Goal: Check status

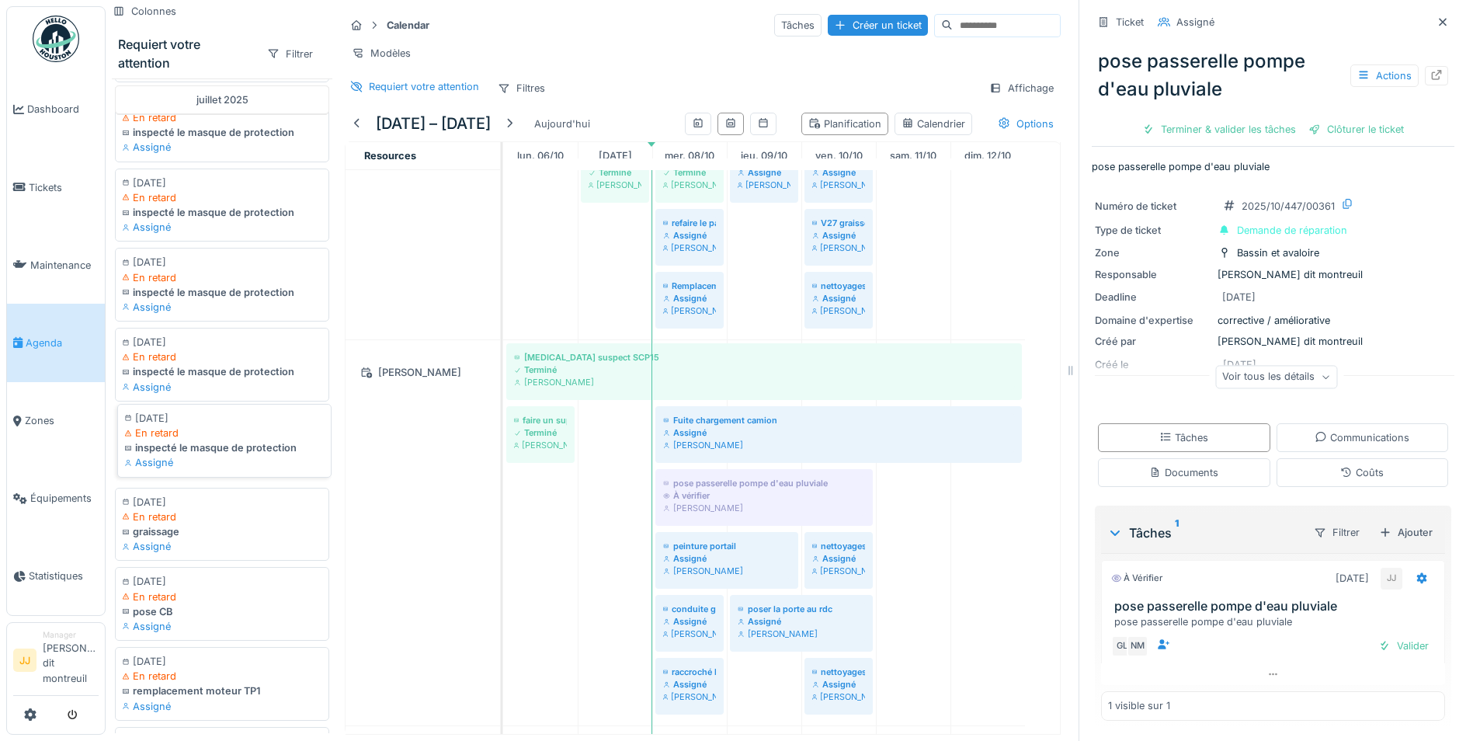
scroll to position [2437, 0]
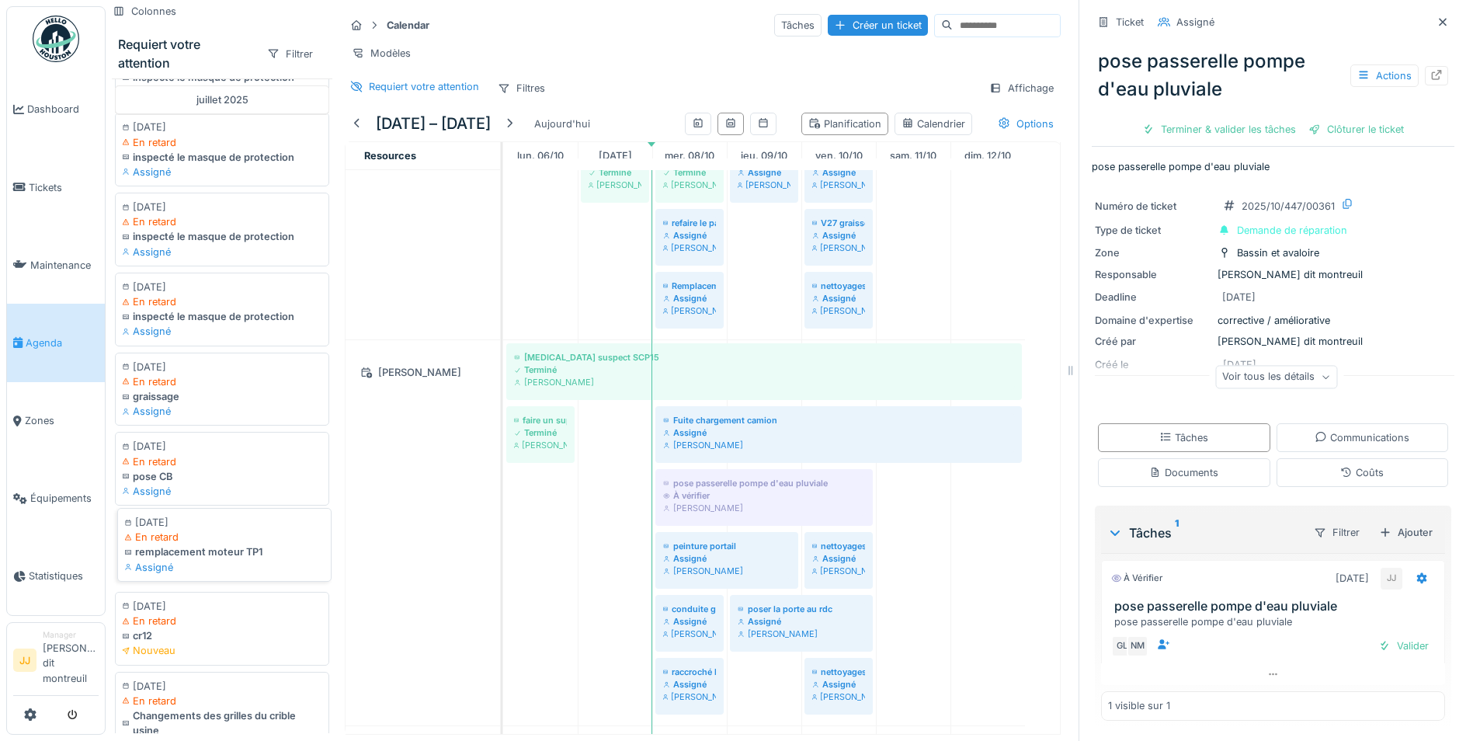
click at [251, 575] on div "Assigné" at bounding box center [224, 567] width 200 height 15
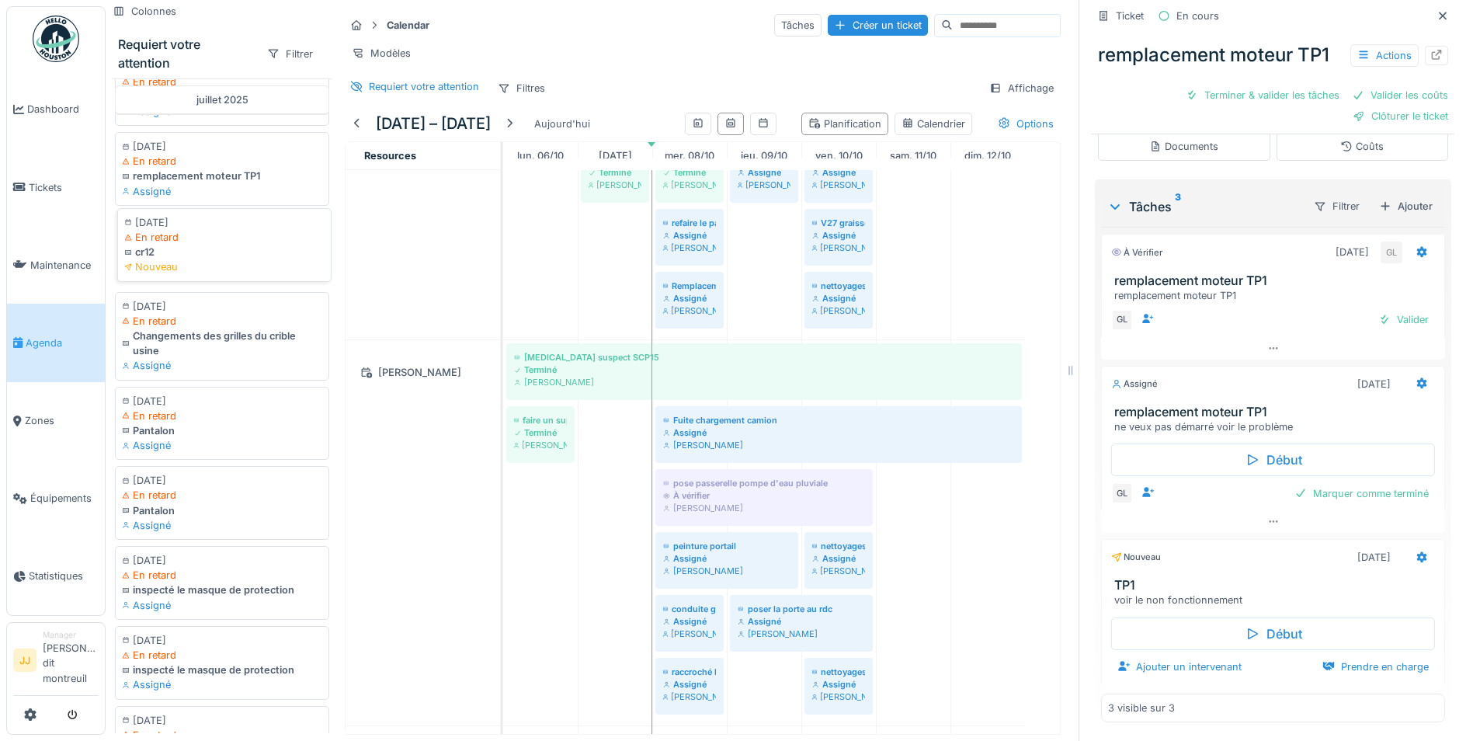
scroll to position [2825, 0]
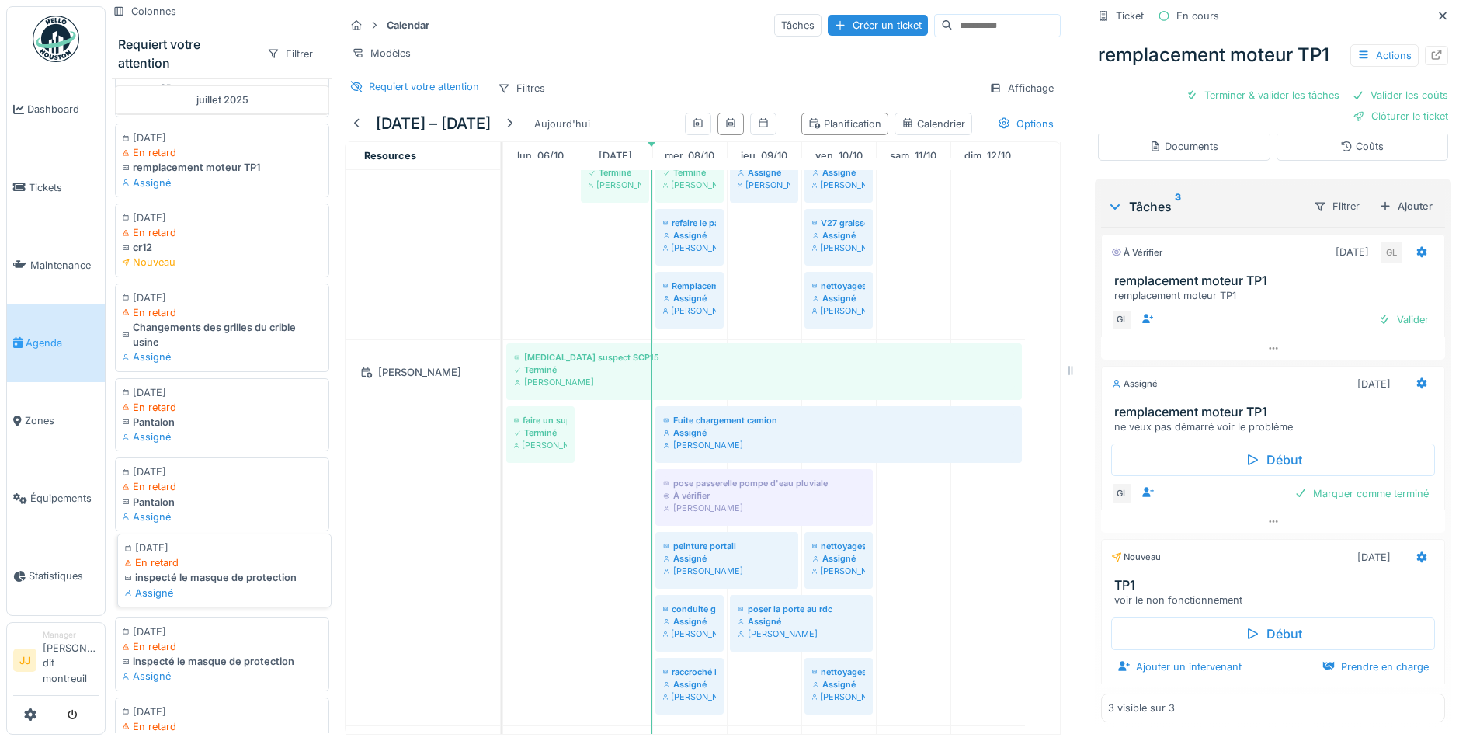
click at [247, 570] on div "En retard" at bounding box center [224, 562] width 200 height 15
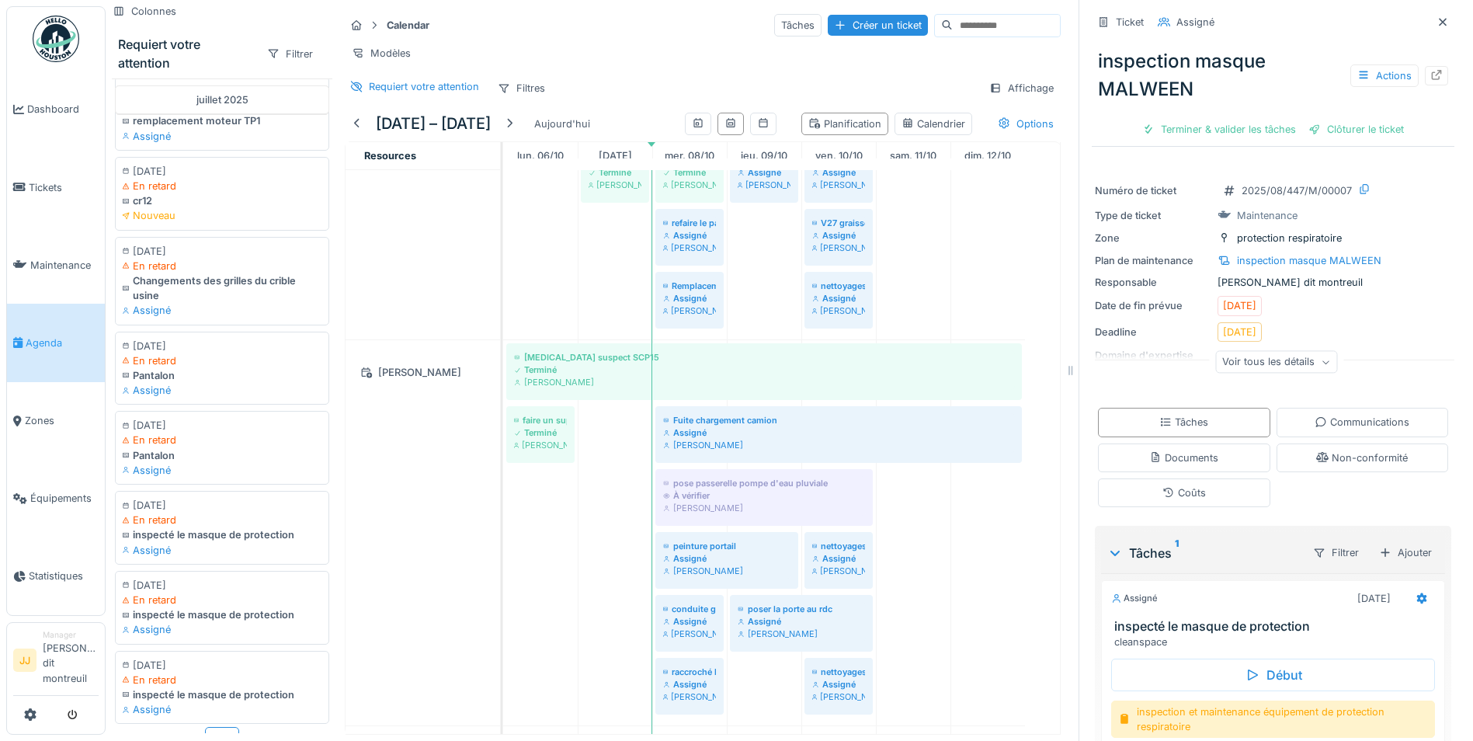
scroll to position [2903, 0]
click at [226, 641] on div "[DATE] En retard inspecté le masque de protection Assigné" at bounding box center [224, 604] width 214 height 74
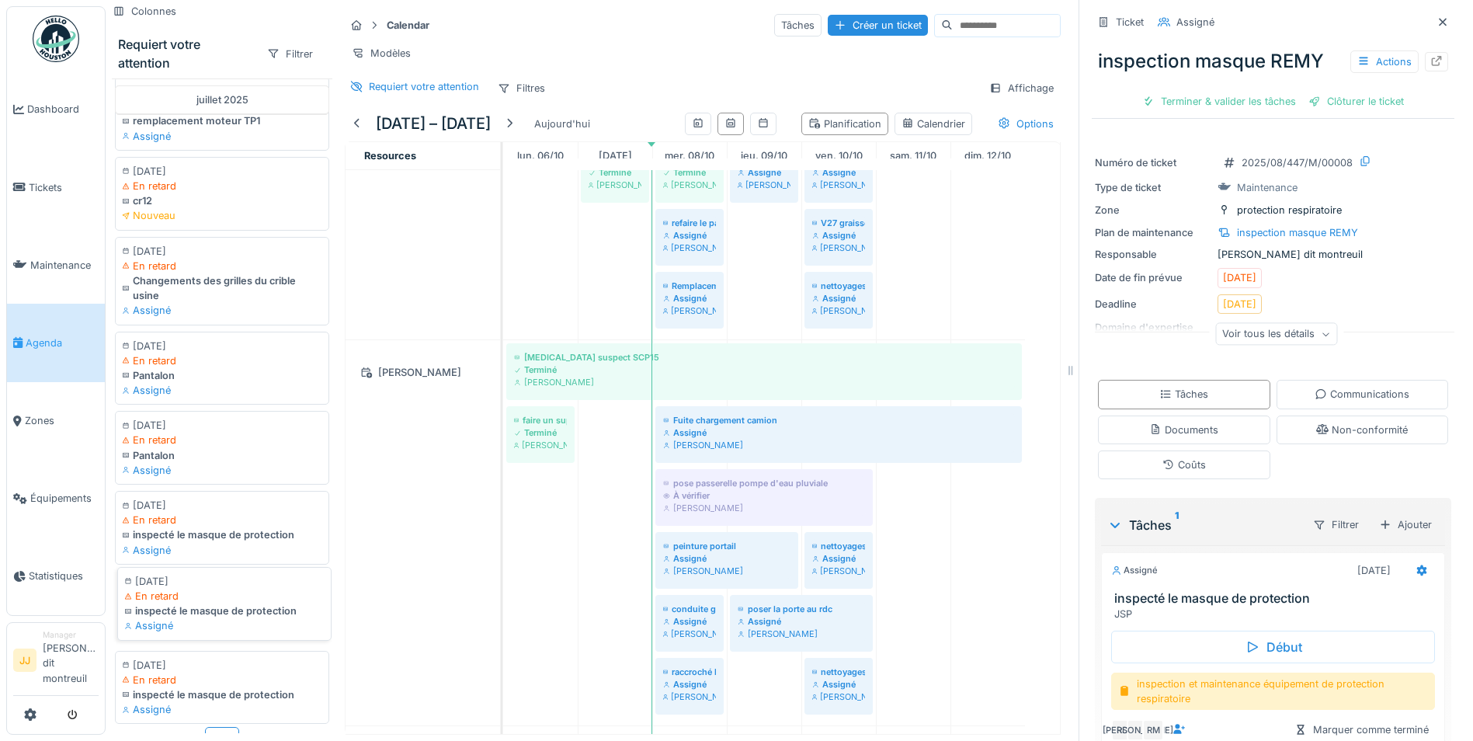
scroll to position [2939, 0]
click at [226, 672] on div "En retard" at bounding box center [222, 679] width 200 height 15
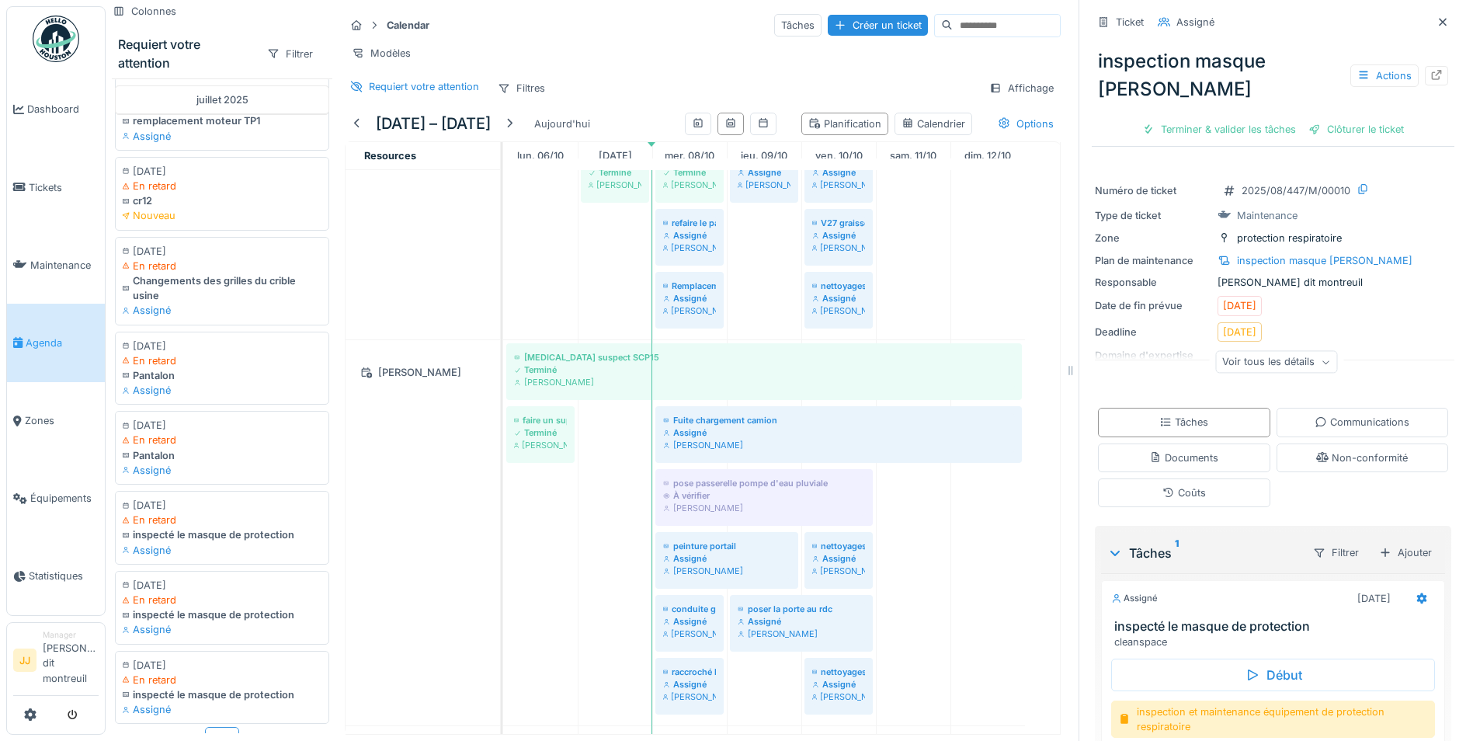
click at [205, 727] on div "Plus" at bounding box center [222, 738] width 34 height 23
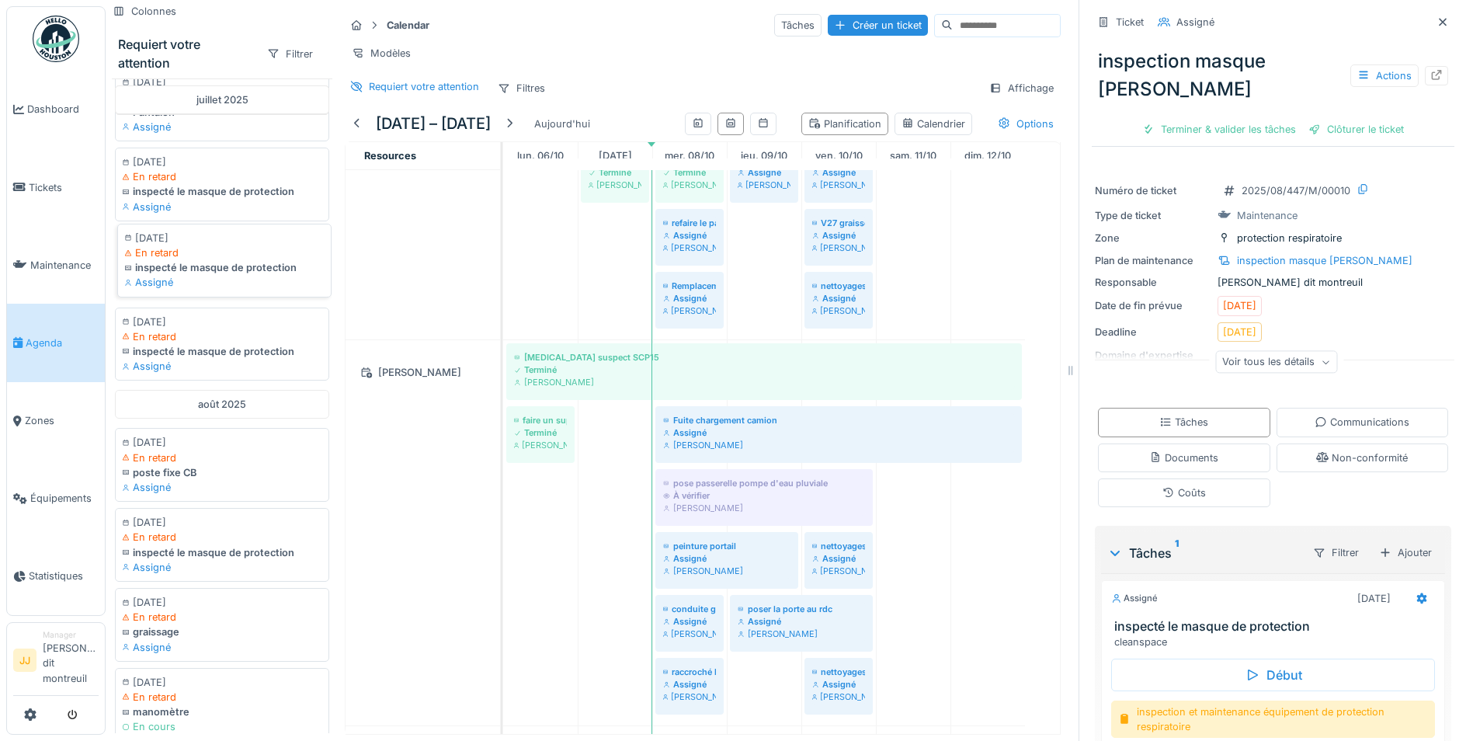
scroll to position [3250, 0]
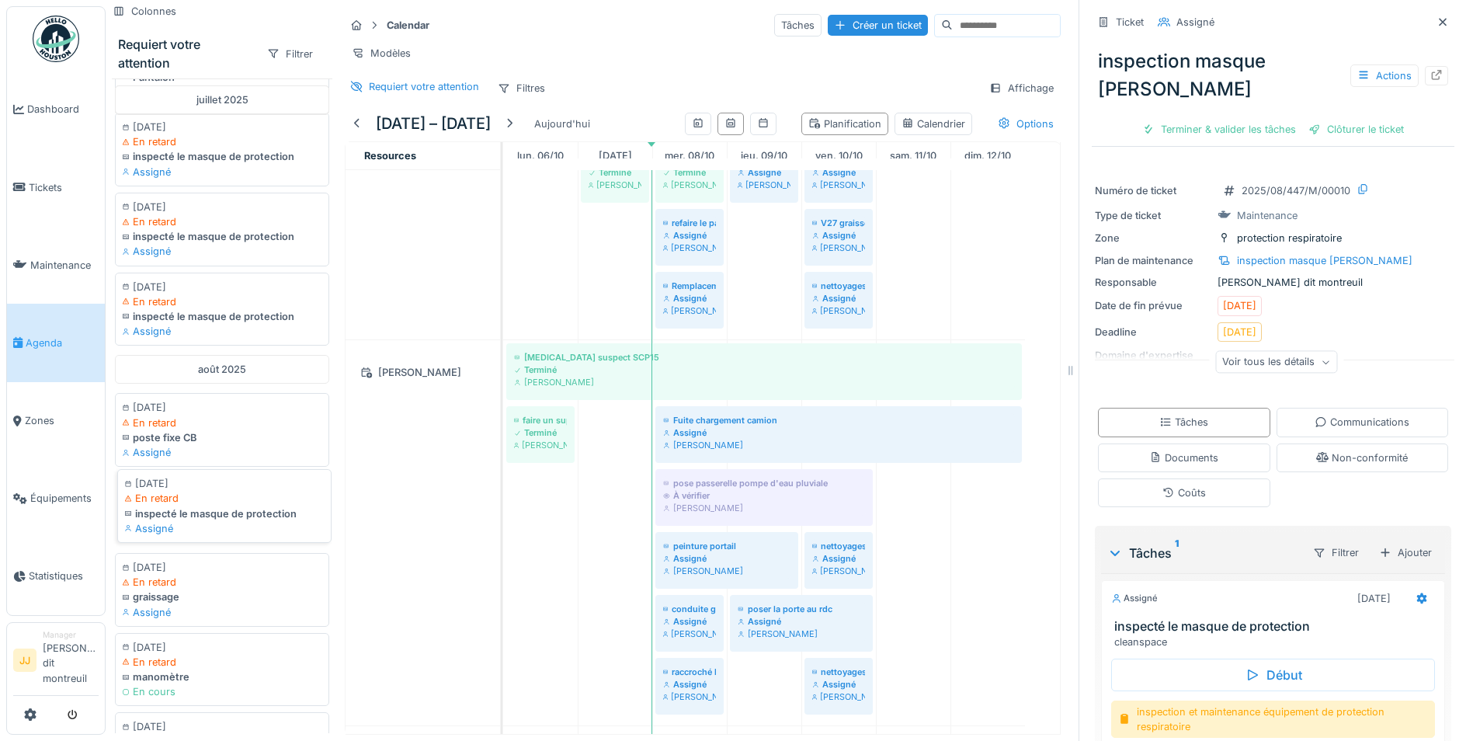
click at [225, 521] on div "inspecté le masque de protection" at bounding box center [224, 513] width 200 height 15
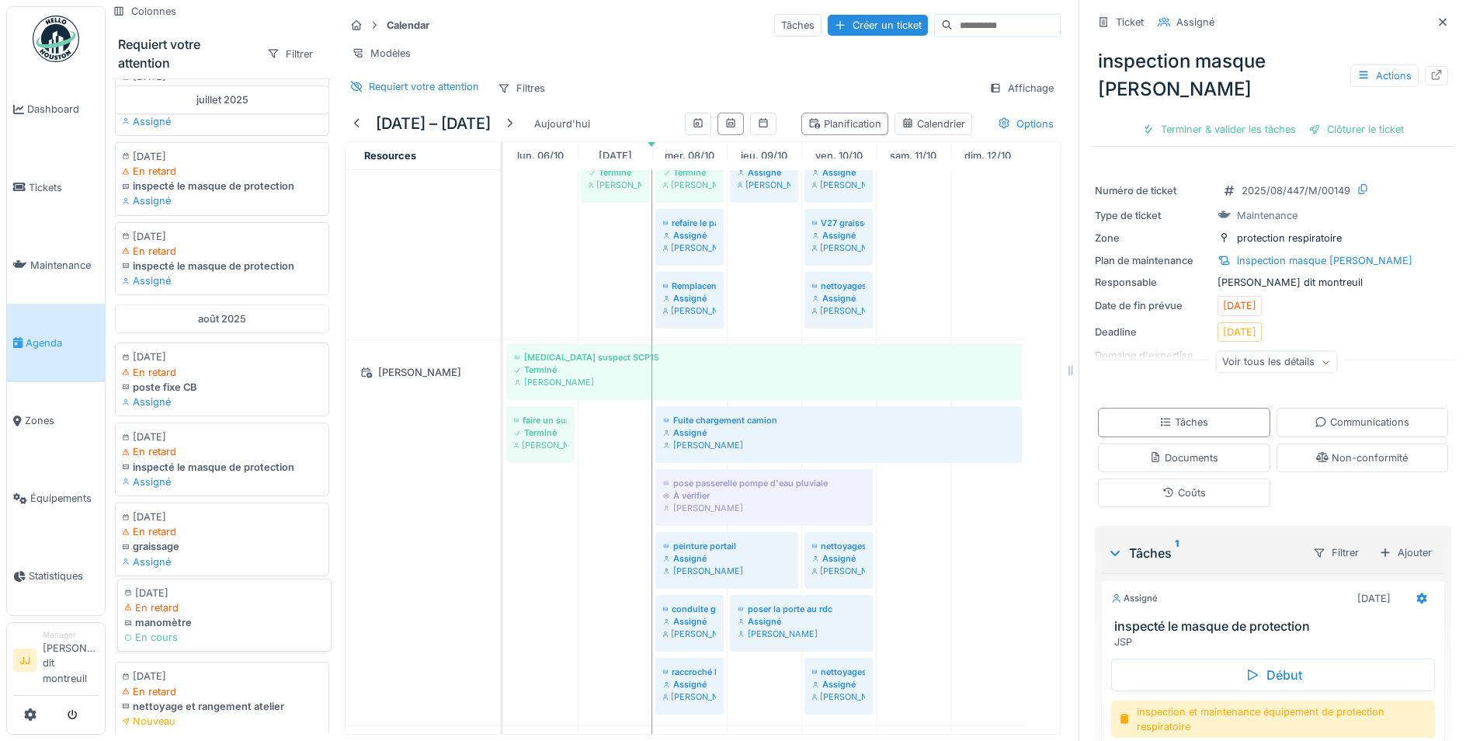
scroll to position [3328, 0]
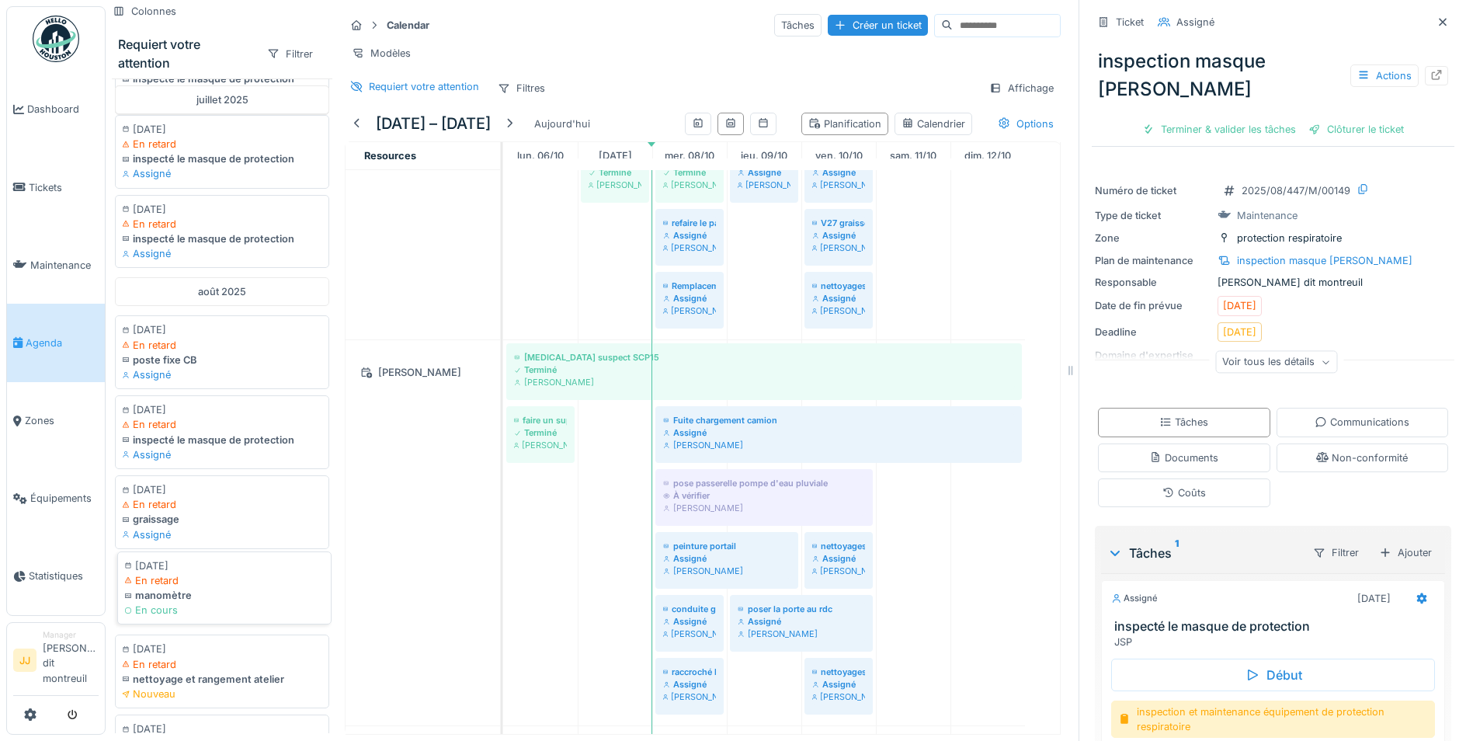
click at [262, 617] on div "En cours" at bounding box center [224, 609] width 200 height 15
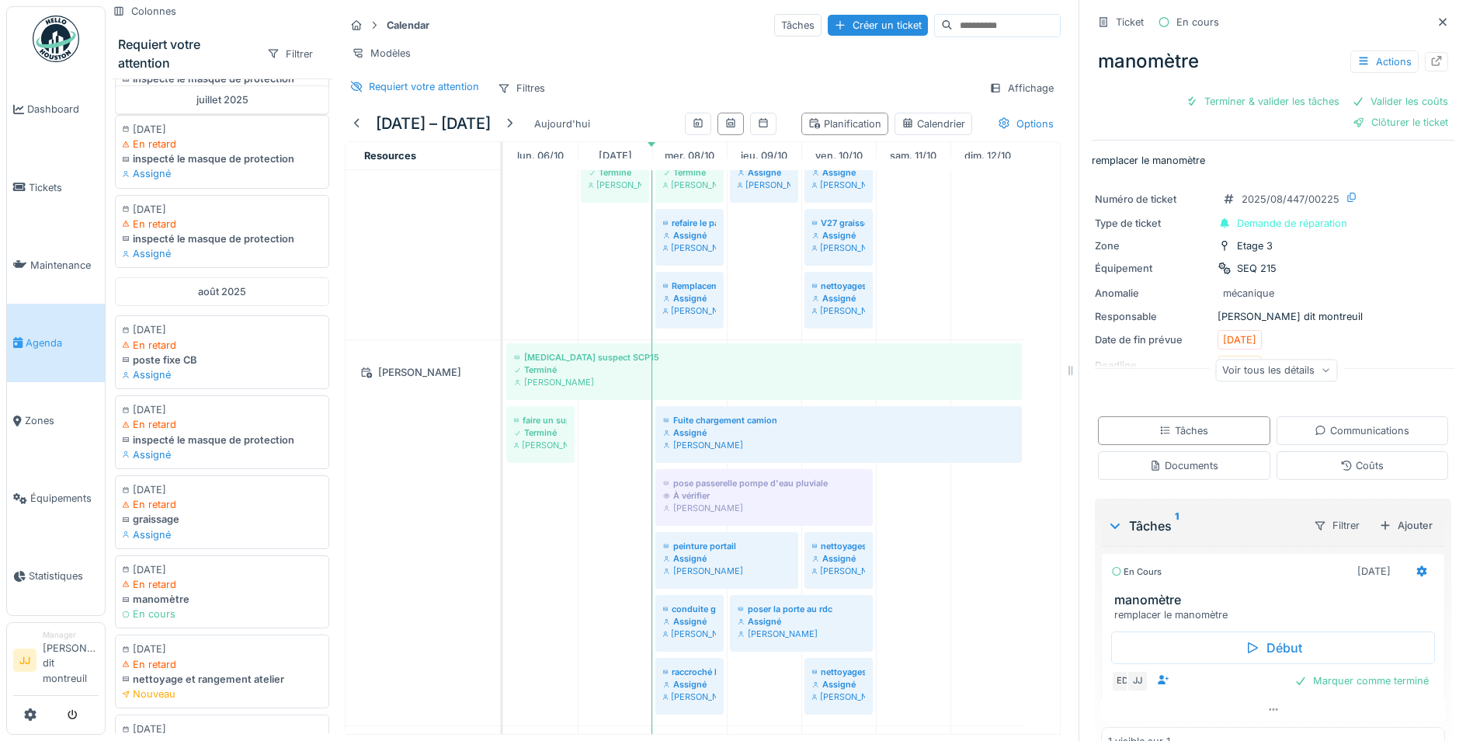
drag, startPoint x: 262, startPoint y: 639, endPoint x: 753, endPoint y: 237, distance: 635.0
click at [753, 237] on div "Colonnes Requiert votre attention Filtrer septembre 2024 [DATE] En retard inter…" at bounding box center [586, 370] width 961 height 741
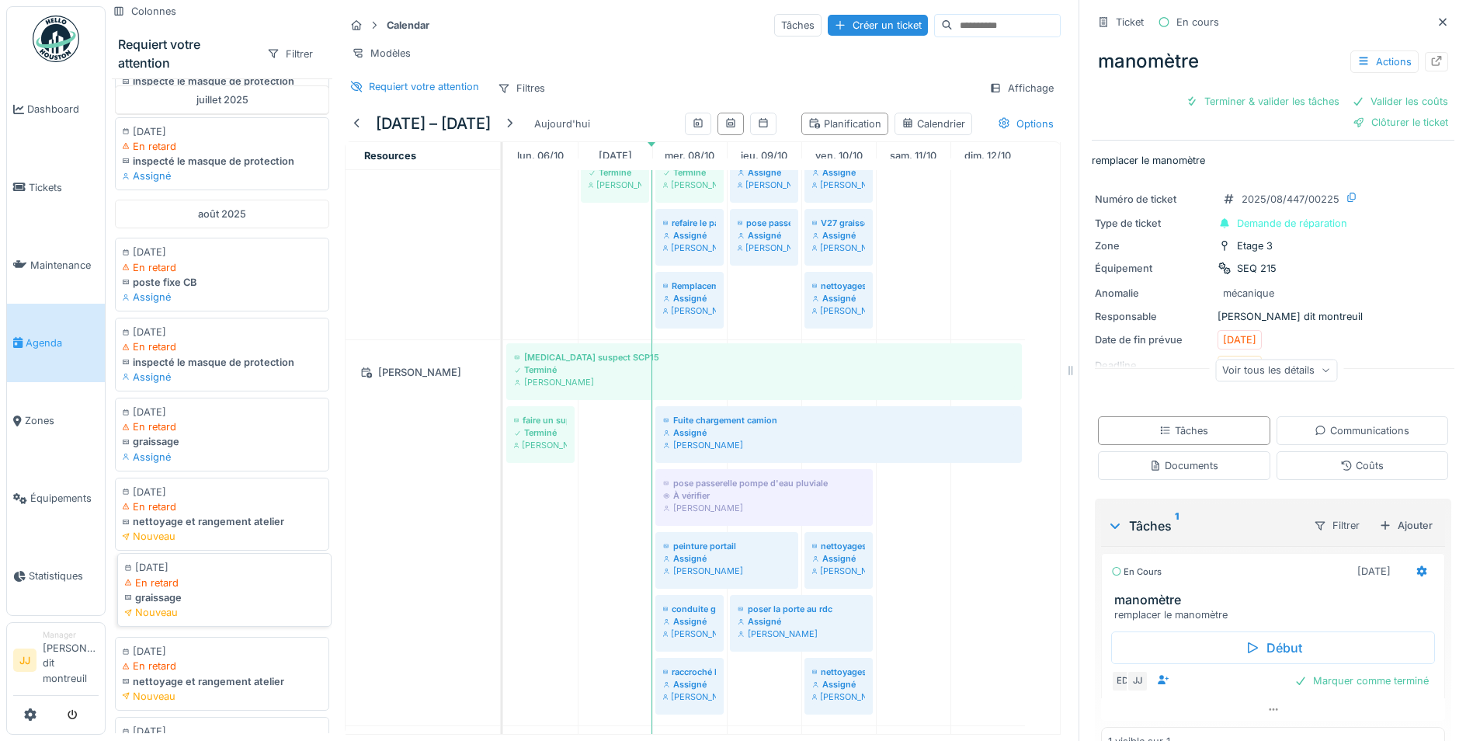
click at [204, 605] on div "graissage" at bounding box center [224, 597] width 200 height 15
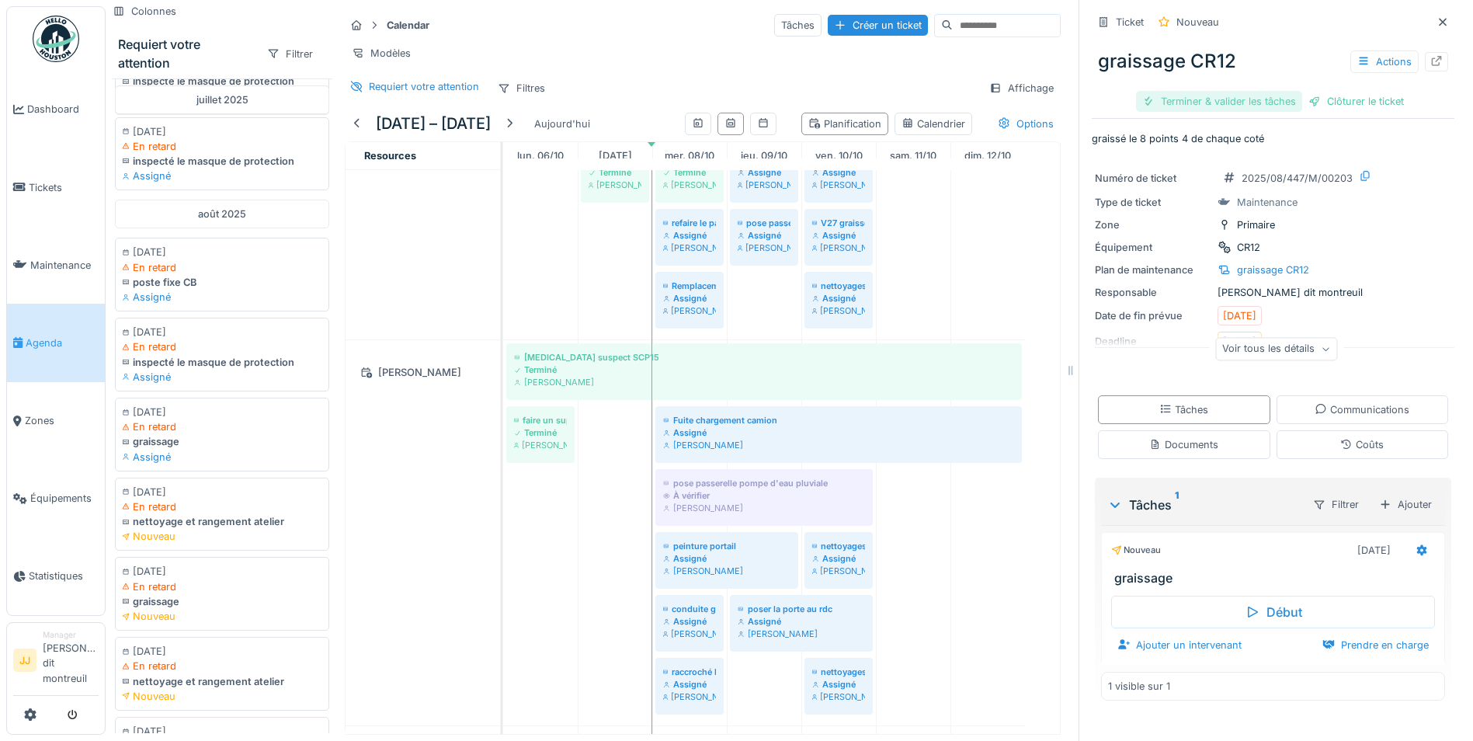
click at [1238, 97] on div "Terminer & valider les tâches" at bounding box center [1219, 101] width 166 height 21
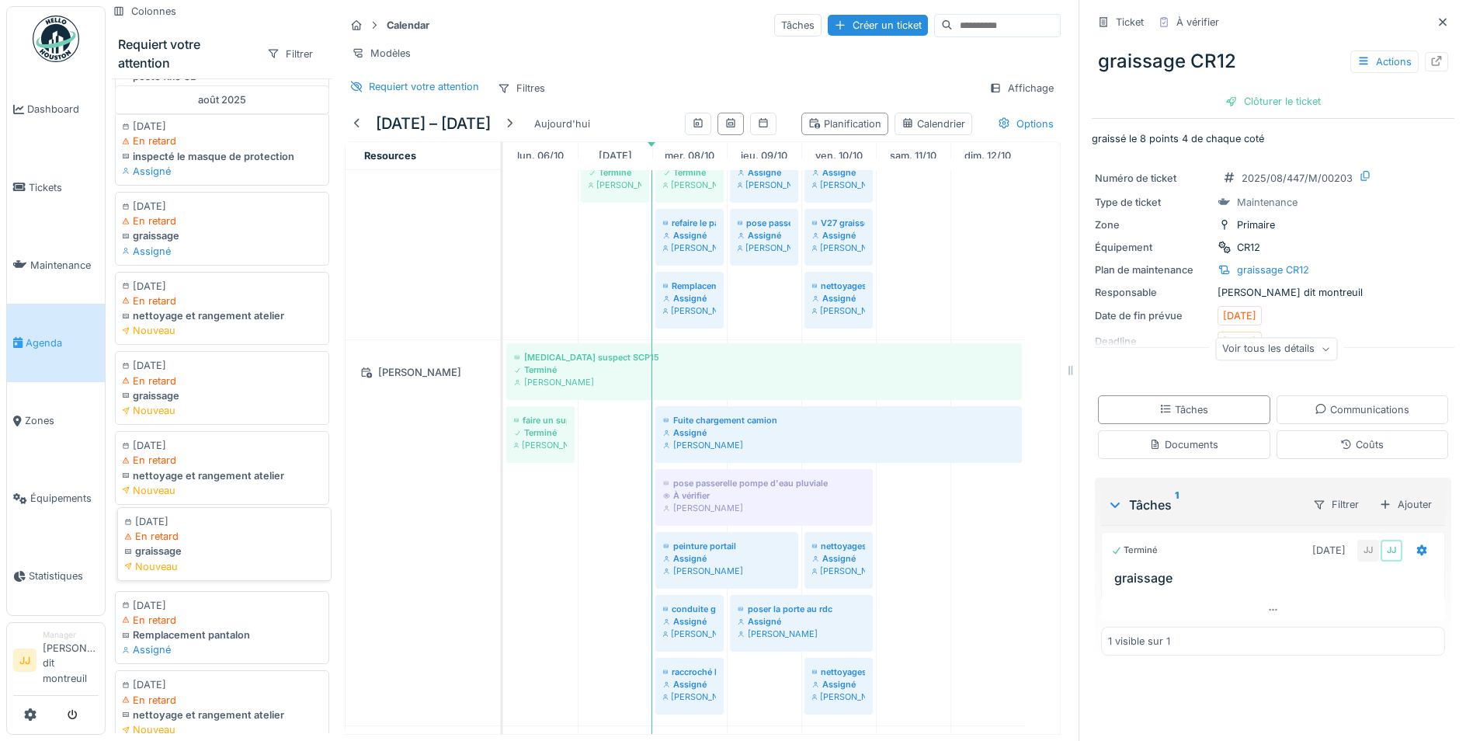
scroll to position [3638, 0]
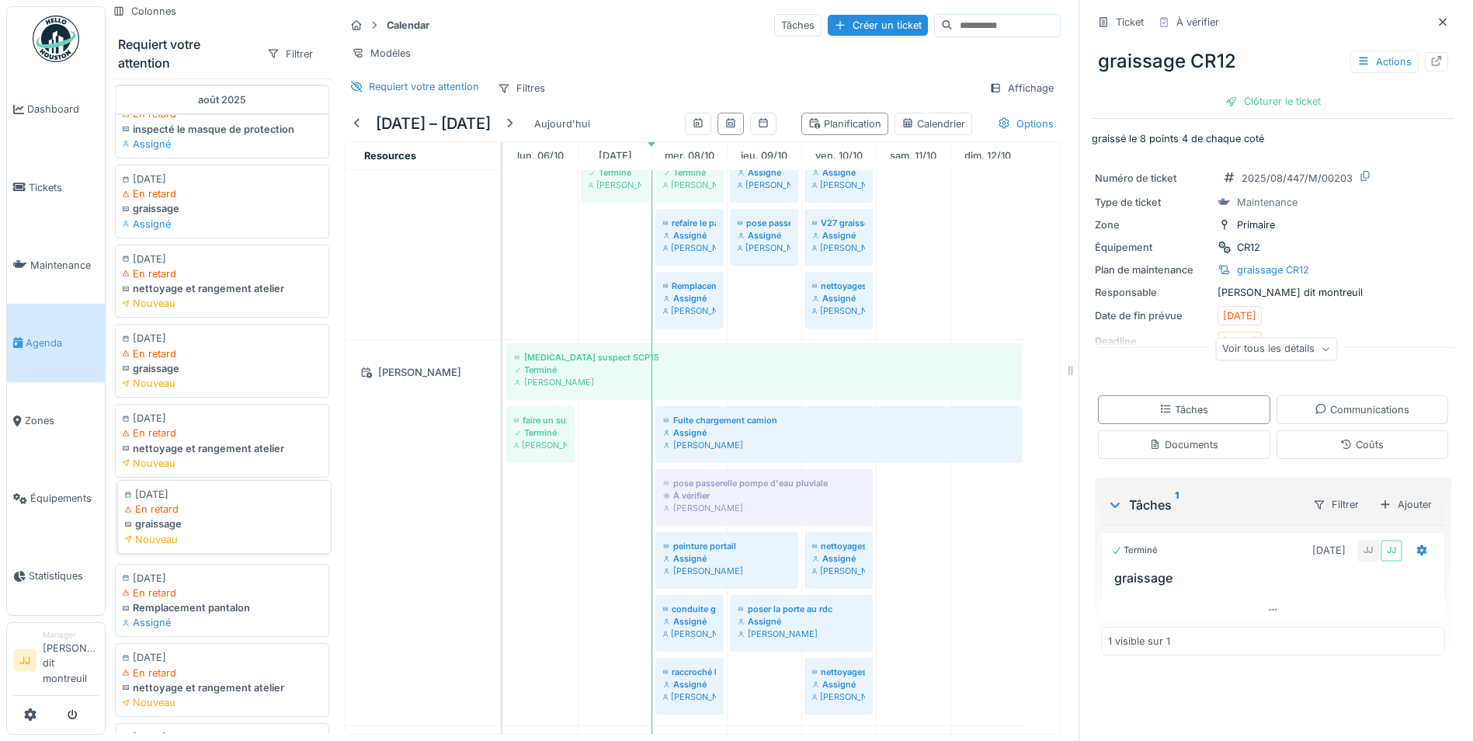
click at [188, 531] on div "graissage" at bounding box center [224, 523] width 200 height 15
click at [1237, 97] on div "Terminer & valider les tâches" at bounding box center [1219, 101] width 166 height 21
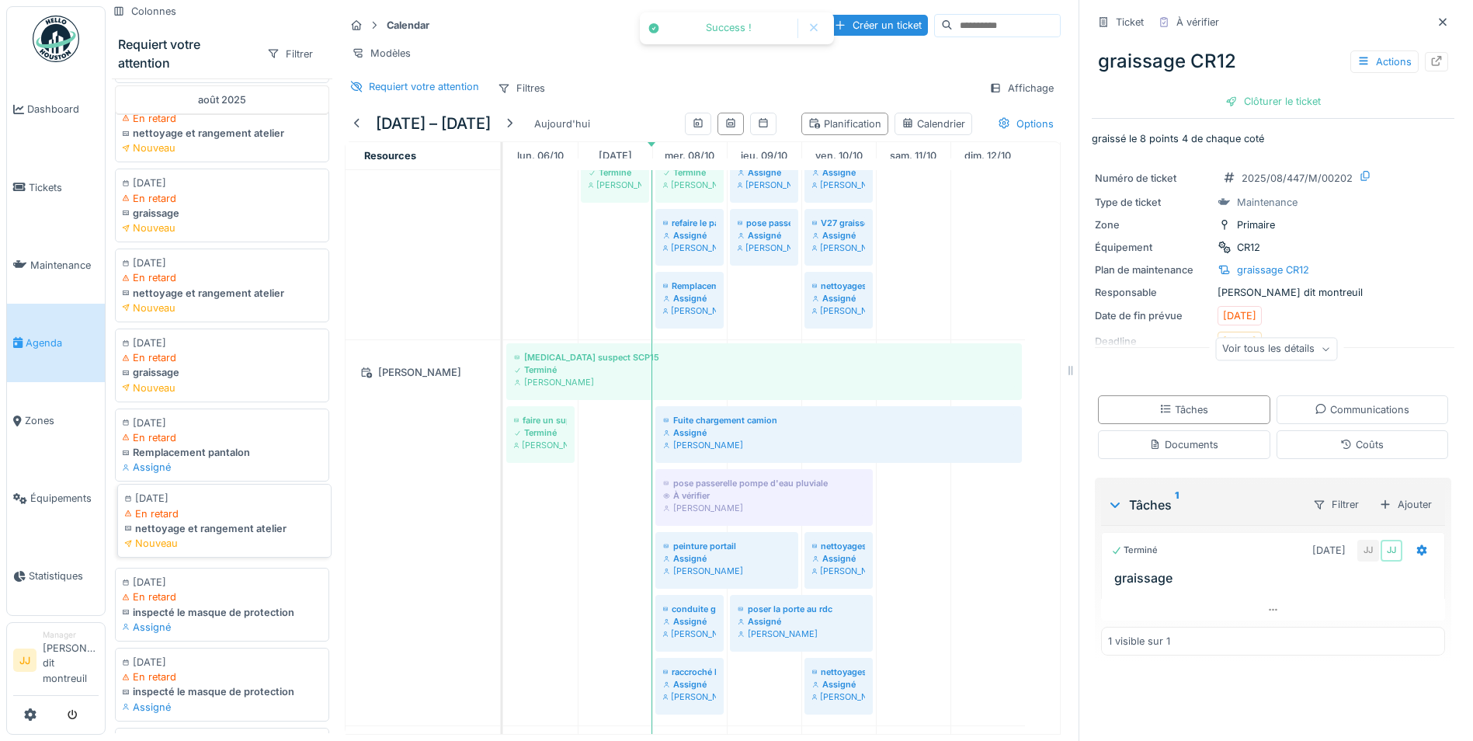
scroll to position [3871, 0]
click at [224, 538] on div "inspecté le masque de protection" at bounding box center [224, 530] width 200 height 15
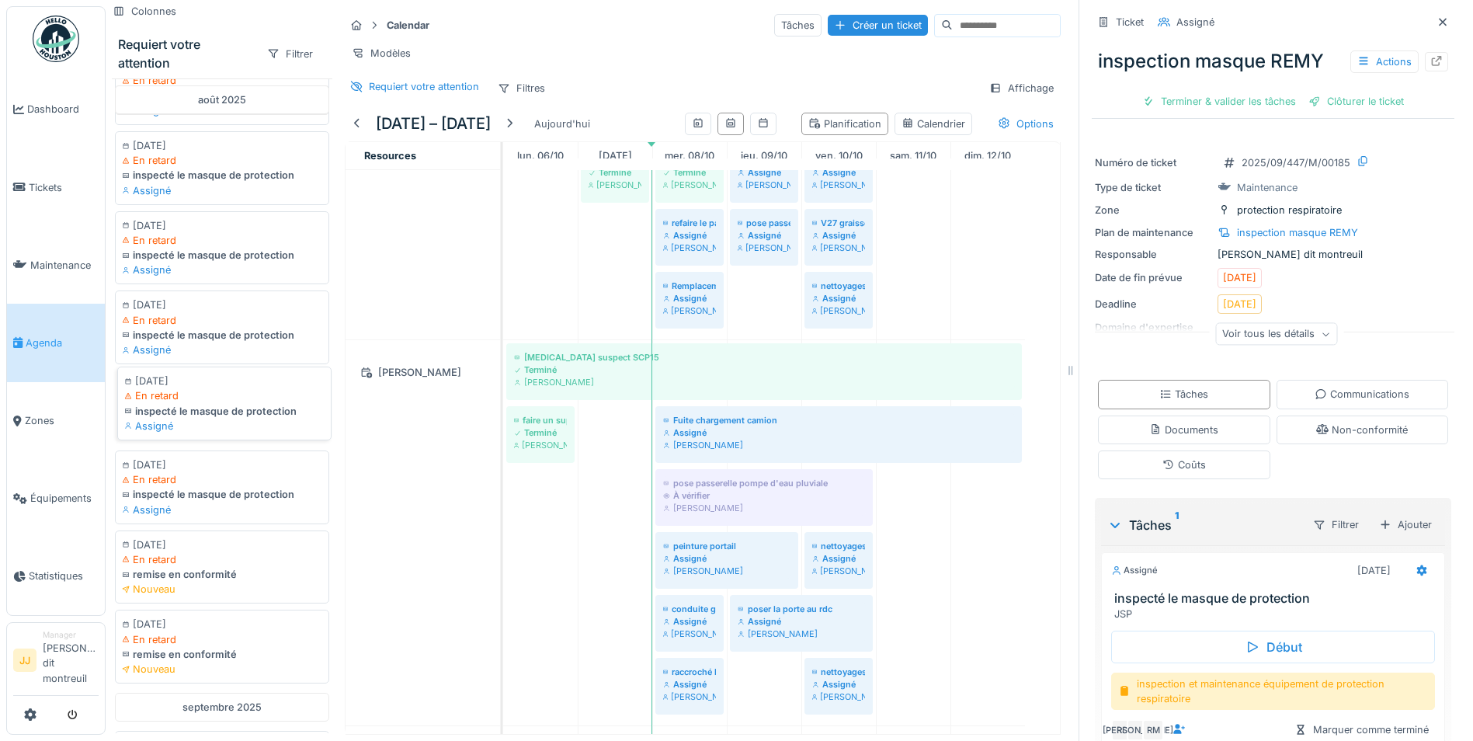
scroll to position [4337, 0]
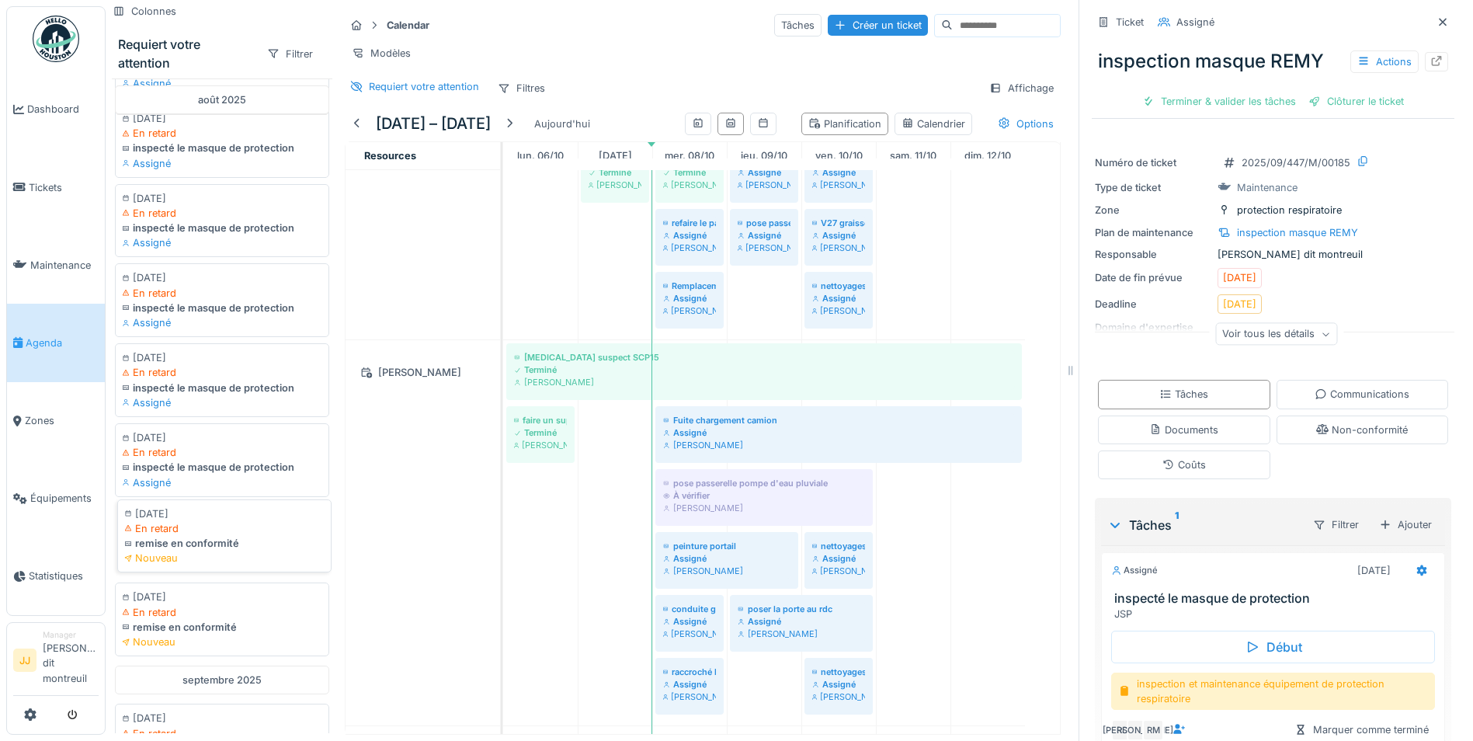
click at [226, 550] on div "remise en conformité" at bounding box center [224, 543] width 200 height 15
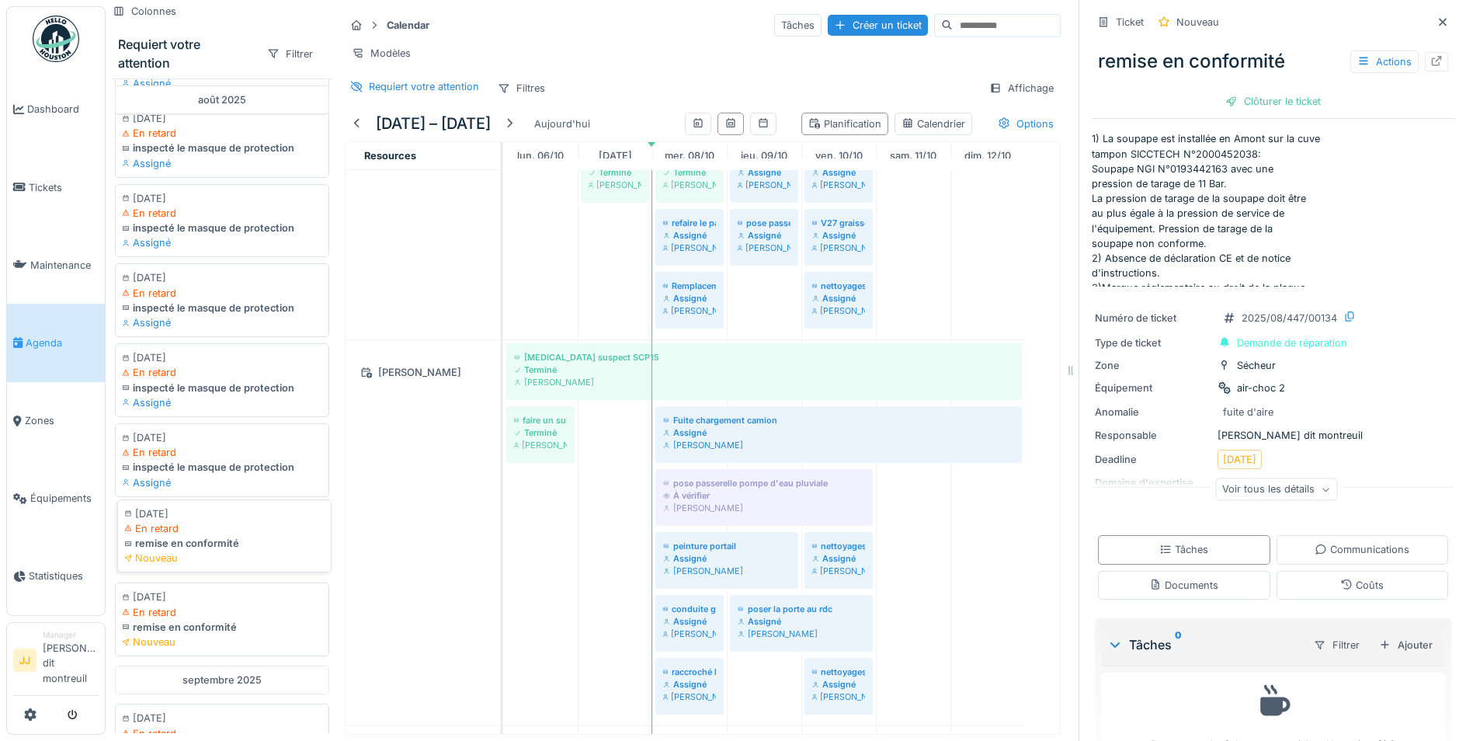
scroll to position [4414, 0]
click at [220, 538] on div "En retard" at bounding box center [224, 530] width 200 height 15
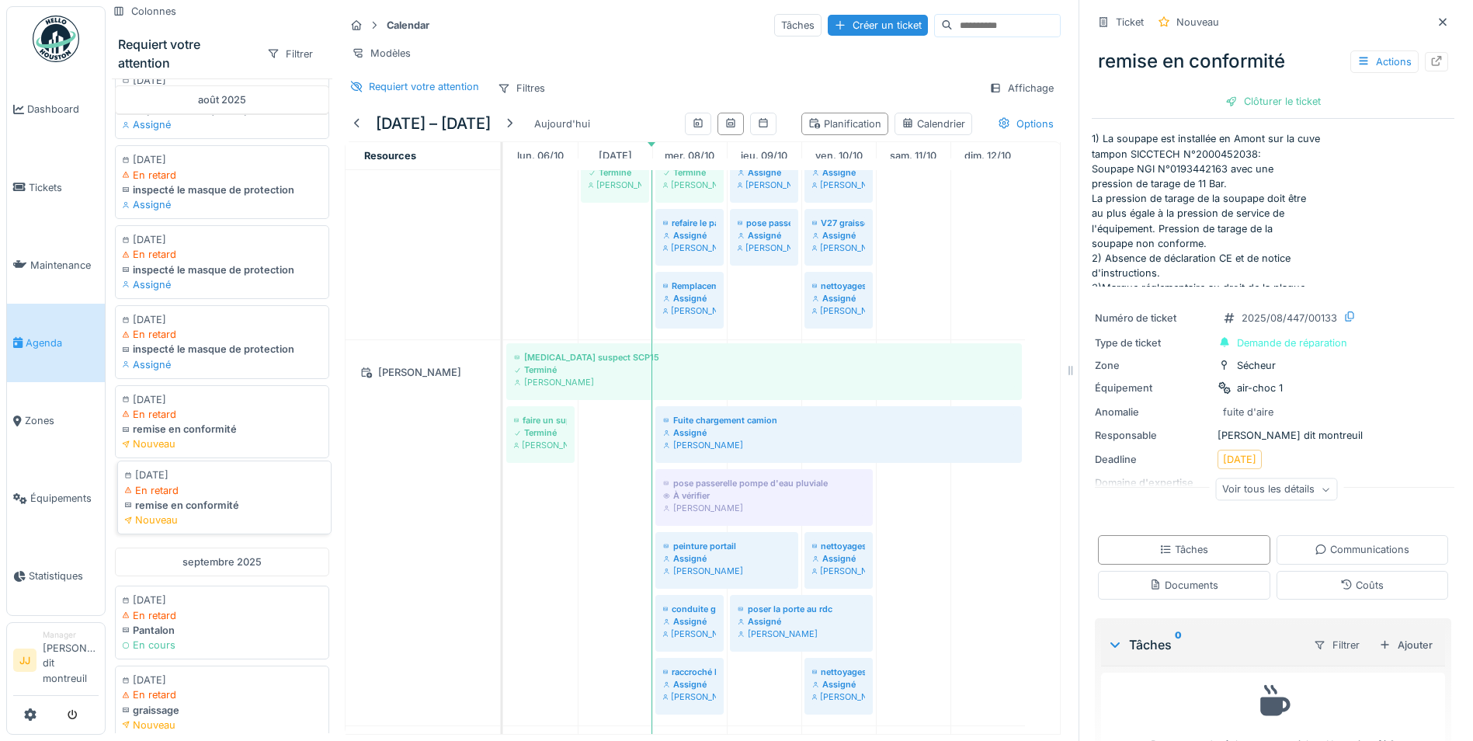
scroll to position [4492, 0]
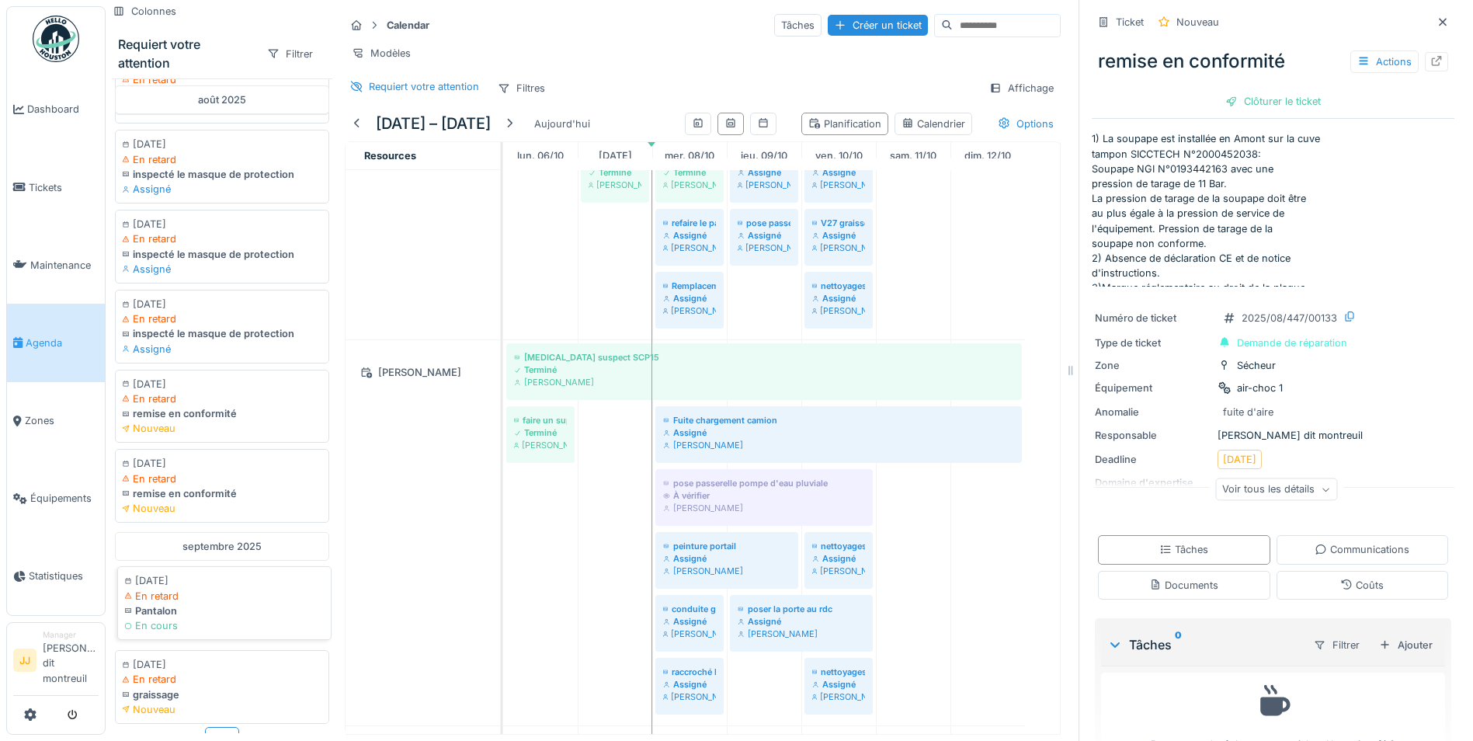
click at [210, 603] on div "En retard" at bounding box center [224, 595] width 200 height 15
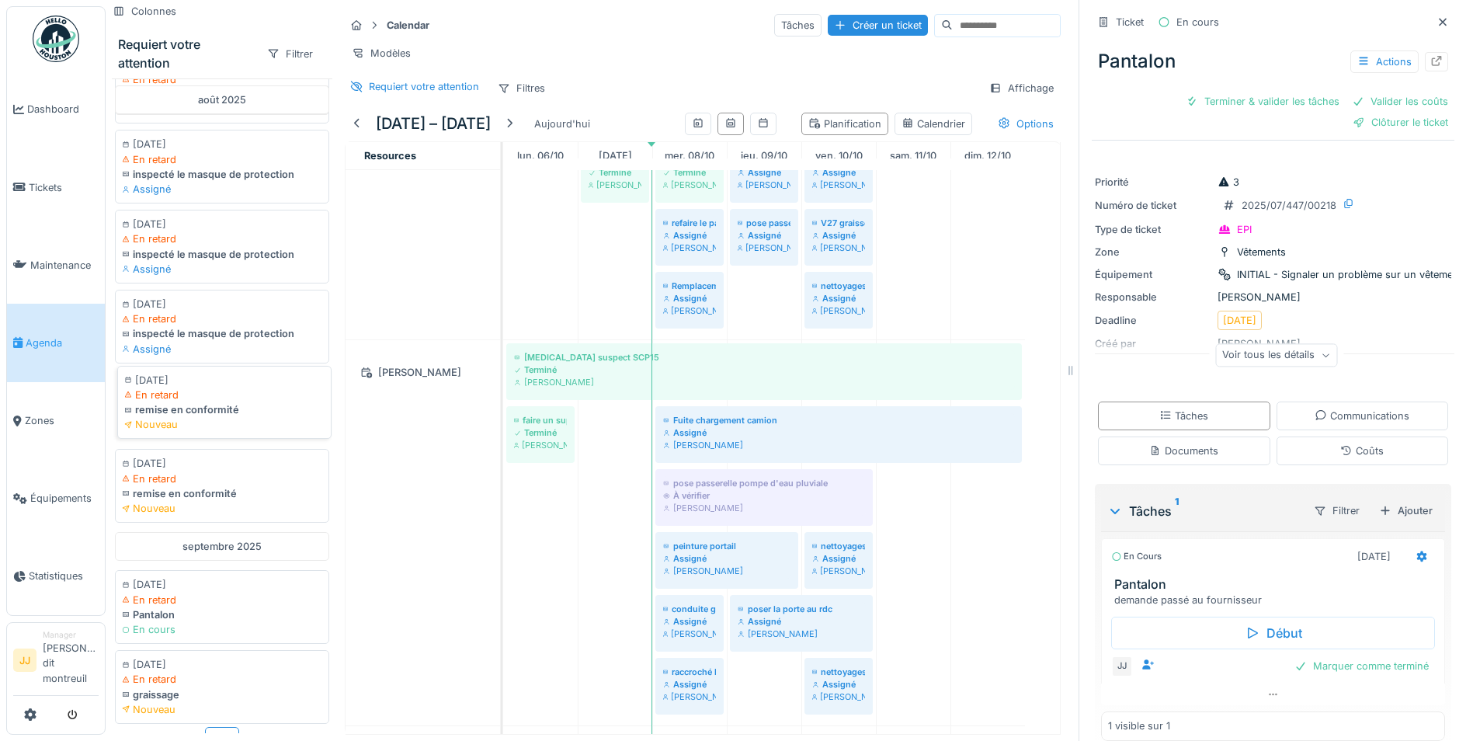
click at [241, 432] on div "Nouveau" at bounding box center [224, 424] width 200 height 15
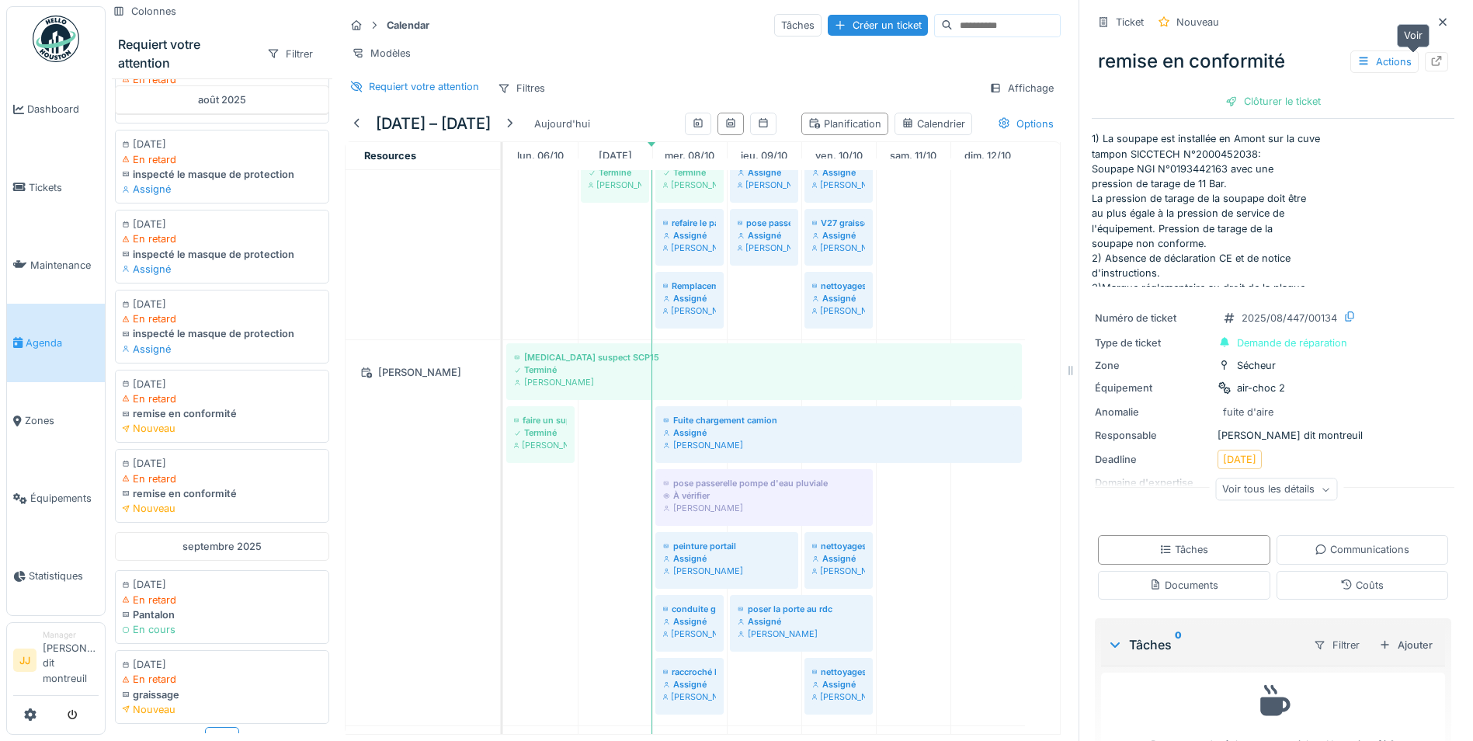
click at [1430, 56] on icon at bounding box center [1436, 61] width 12 height 10
